Goal: Information Seeking & Learning: Learn about a topic

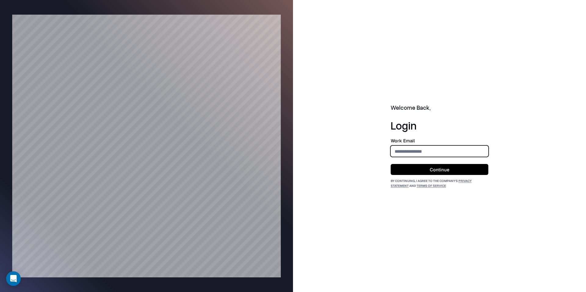
click at [406, 153] on input "email" at bounding box center [439, 151] width 97 height 11
type input "**********"
click at [456, 165] on button "Continue" at bounding box center [440, 169] width 98 height 11
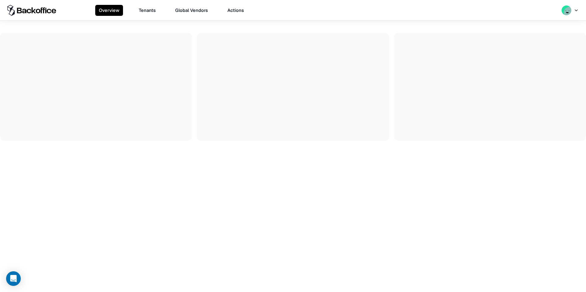
click at [139, 8] on button "Tenants" at bounding box center [147, 10] width 24 height 11
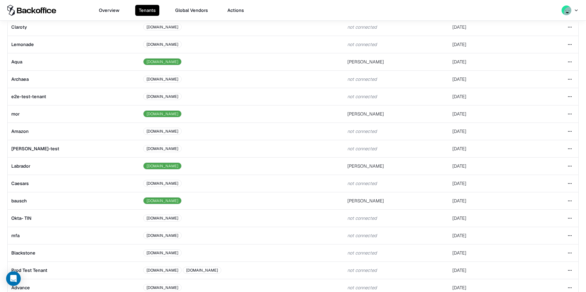
scroll to position [81, 0]
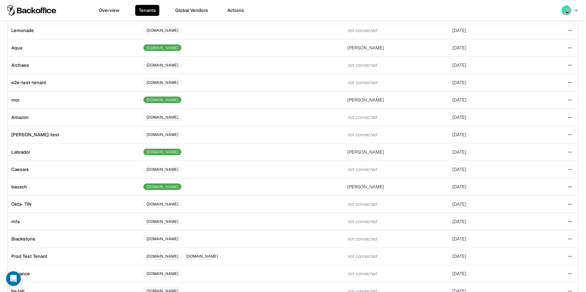
click at [570, 184] on html "Overview Tenants Global Vendors Actions Tenants Add Tenant Tenant name Domain A…" at bounding box center [293, 146] width 586 height 292
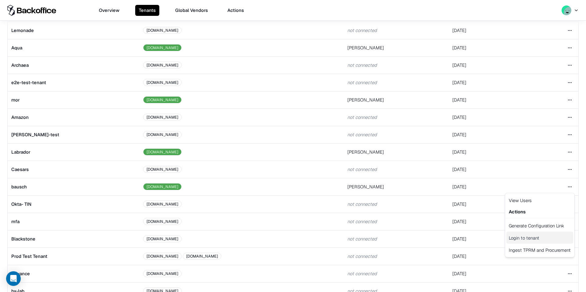
click at [521, 239] on div "Login to tenant" at bounding box center [539, 238] width 67 height 12
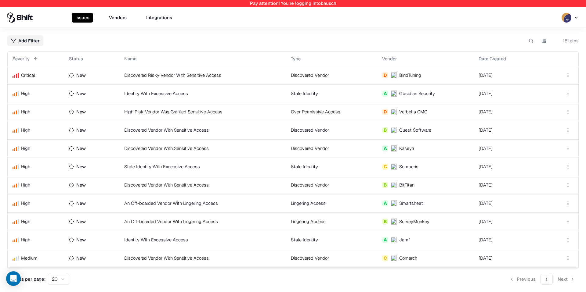
click at [120, 16] on button "Vendors" at bounding box center [117, 18] width 25 height 10
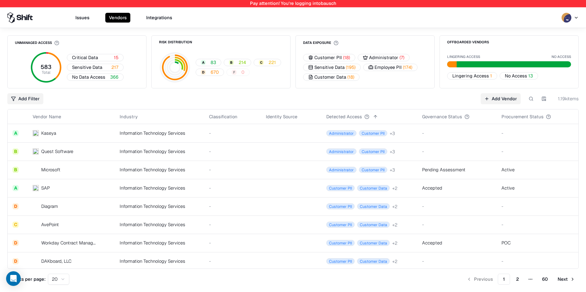
scroll to position [5, 0]
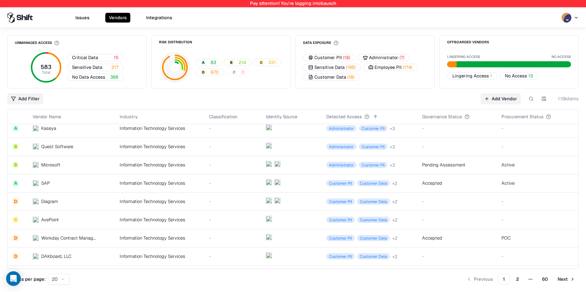
click at [85, 18] on button "Issues" at bounding box center [82, 18] width 21 height 10
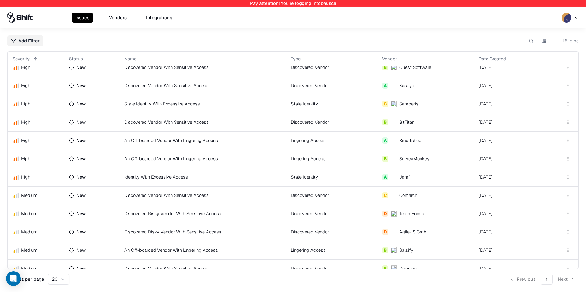
scroll to position [72, 0]
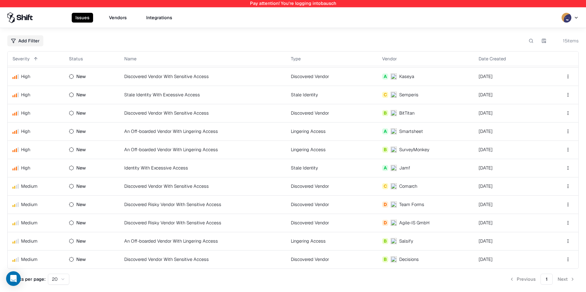
click at [224, 146] on td "An Off-boarded Vendor With Lingering Access" at bounding box center [202, 150] width 167 height 18
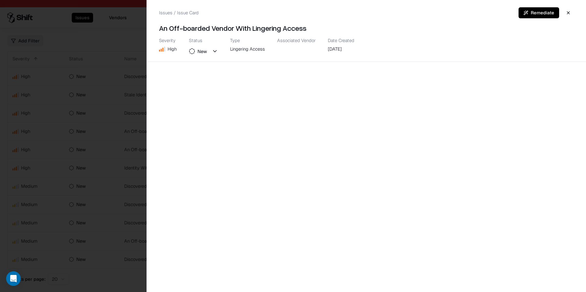
click at [121, 149] on div at bounding box center [293, 146] width 586 height 292
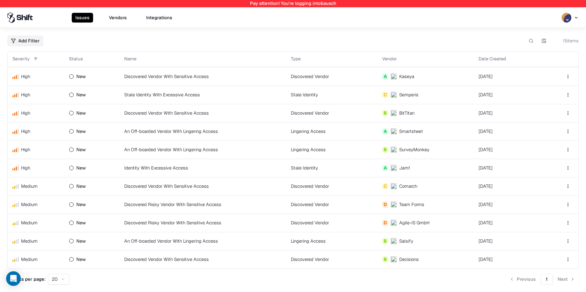
click at [188, 135] on td "An Off-boarded Vendor With Lingering Access" at bounding box center [202, 131] width 167 height 18
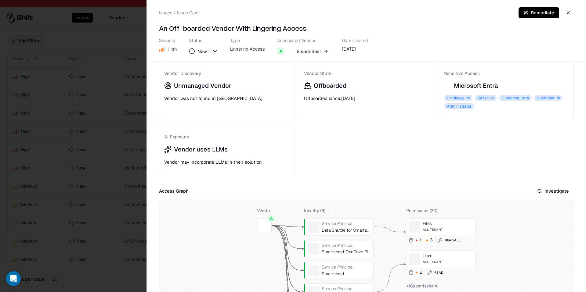
scroll to position [130, 0]
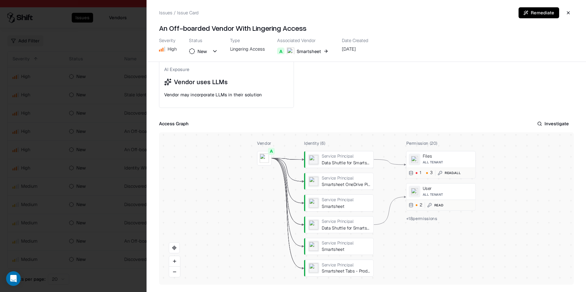
click at [92, 155] on div at bounding box center [293, 146] width 586 height 292
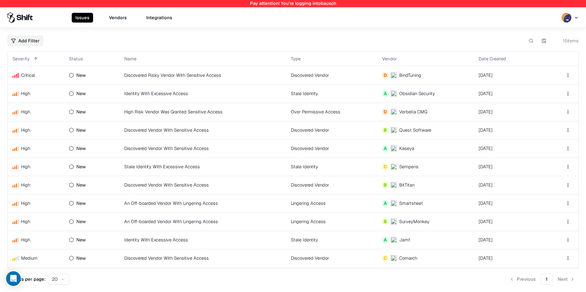
click at [195, 73] on td "Discovered Risky Vendor With Sensitive Access" at bounding box center [202, 75] width 167 height 18
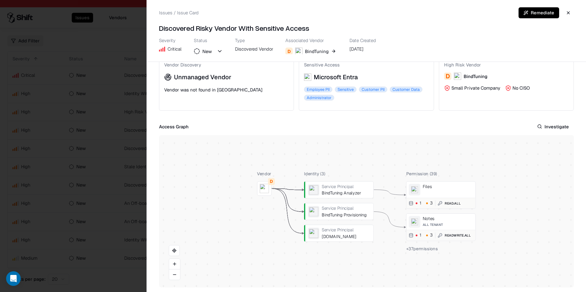
scroll to position [64, 0]
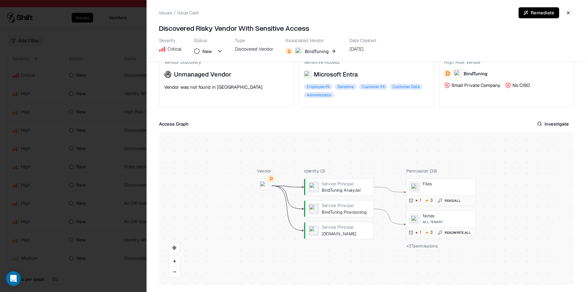
click at [0, 0] on div at bounding box center [0, 0] width 0 height 0
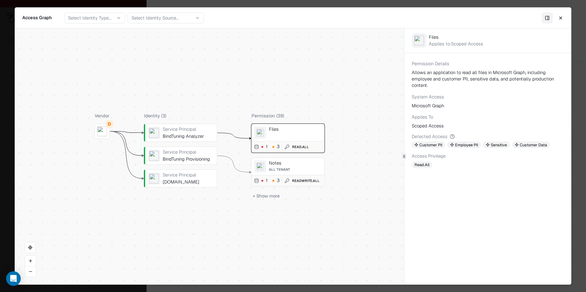
click at [565, 19] on button "Close" at bounding box center [560, 17] width 11 height 11
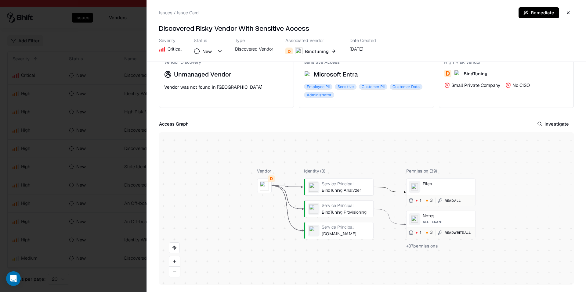
click at [417, 247] on span "+ 37 permissions" at bounding box center [422, 245] width 32 height 5
click at [415, 246] on span "+ 37 permissions" at bounding box center [422, 245] width 32 height 5
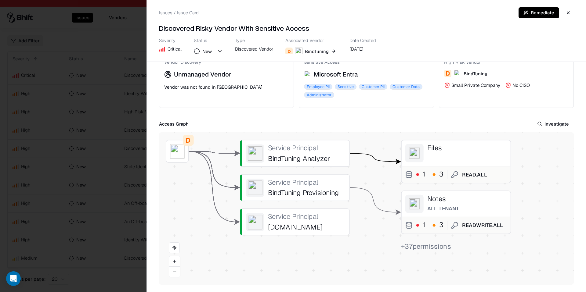
click at [415, 246] on span "+ 37 permissions" at bounding box center [426, 246] width 50 height 9
click at [370, 175] on div "Vendor D Identity ( 3 ) Service Principal BindTuning Analyzer Service Principal…" at bounding box center [337, 188] width 345 height 129
click at [576, 16] on div "Issues / Issue Card Remediate Discovered Risky Vendor With Sensitive Access Sev…" at bounding box center [366, 31] width 439 height 62
click at [571, 14] on button "button" at bounding box center [568, 12] width 11 height 11
